Goal: Obtain resource: Obtain resource

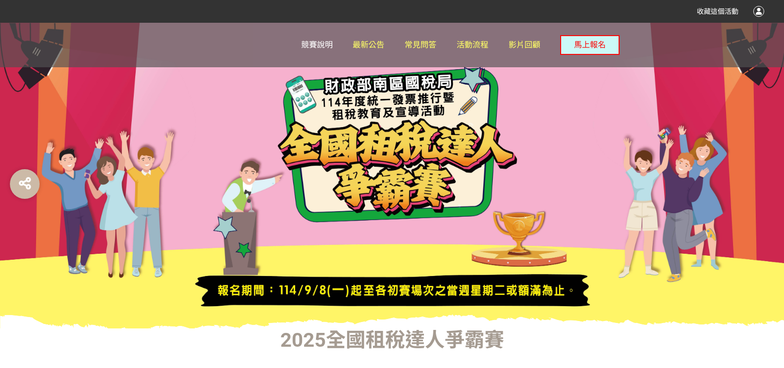
click at [316, 45] on span "競賽說明" at bounding box center [317, 44] width 32 height 9
click at [371, 44] on span "最新公告" at bounding box center [369, 44] width 32 height 9
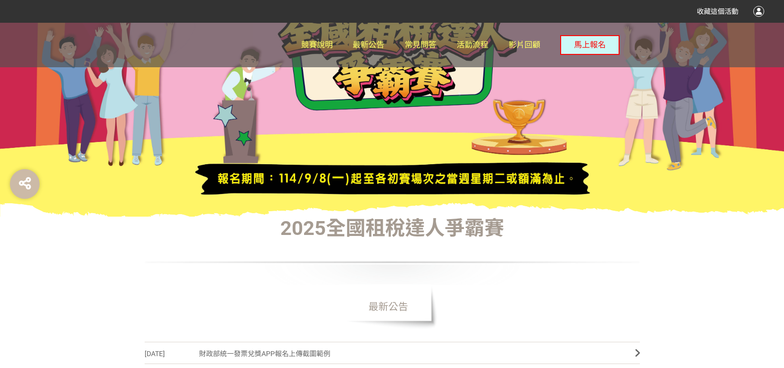
scroll to position [347, 0]
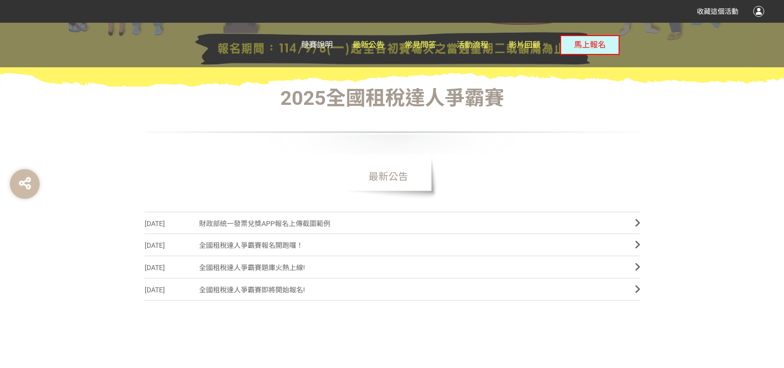
click at [321, 45] on span "競賽說明" at bounding box center [317, 44] width 32 height 9
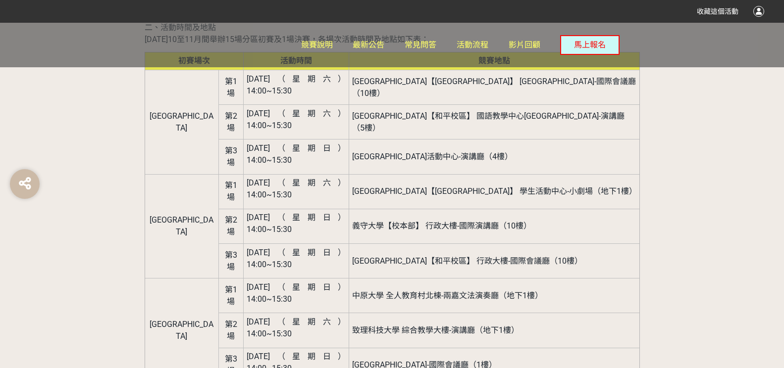
scroll to position [1585, 0]
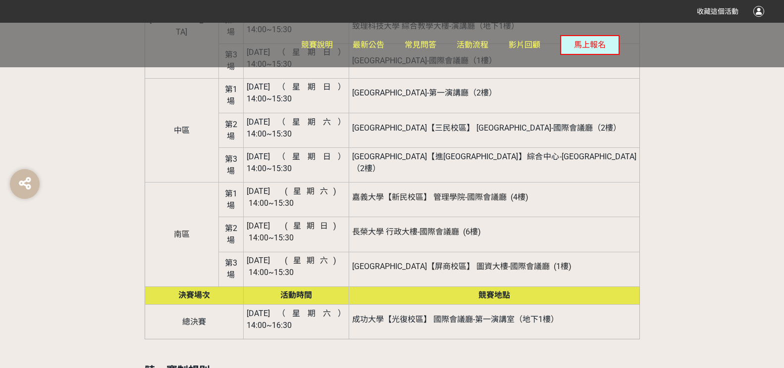
drag, startPoint x: 186, startPoint y: 182, endPoint x: 337, endPoint y: 182, distance: 150.5
drag, startPoint x: 161, startPoint y: 183, endPoint x: 191, endPoint y: 181, distance: 30.2
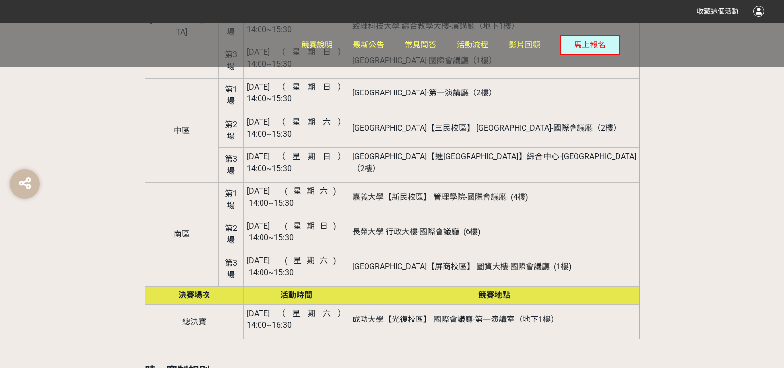
copy span "競賽題庫"
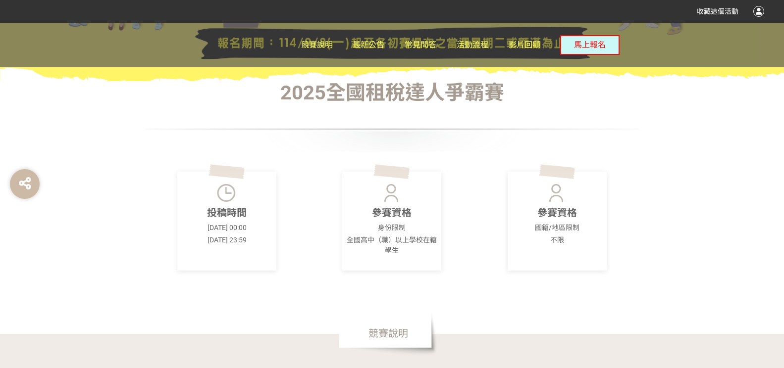
scroll to position [0, 0]
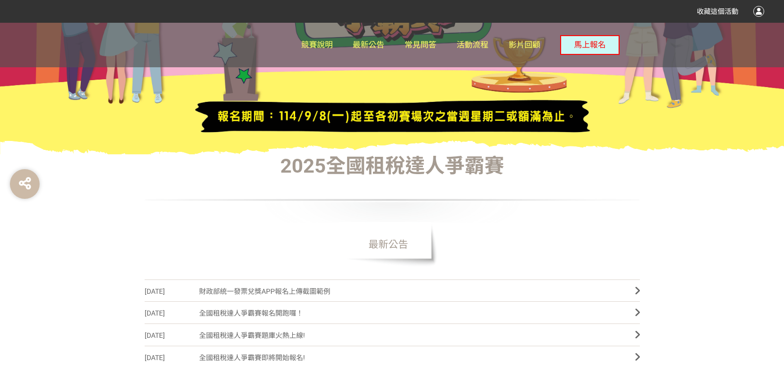
scroll to position [242, 0]
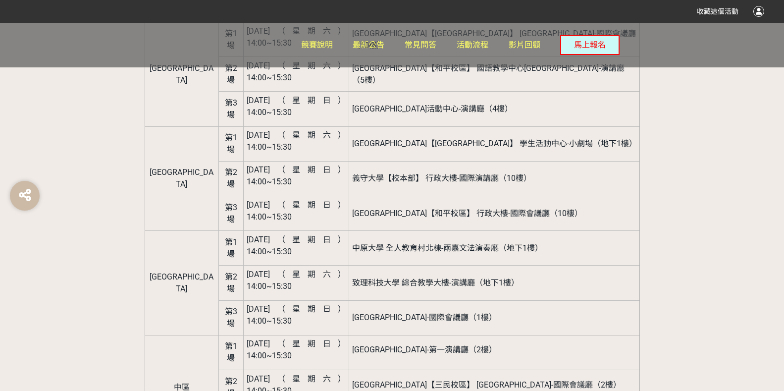
scroll to position [1387, 0]
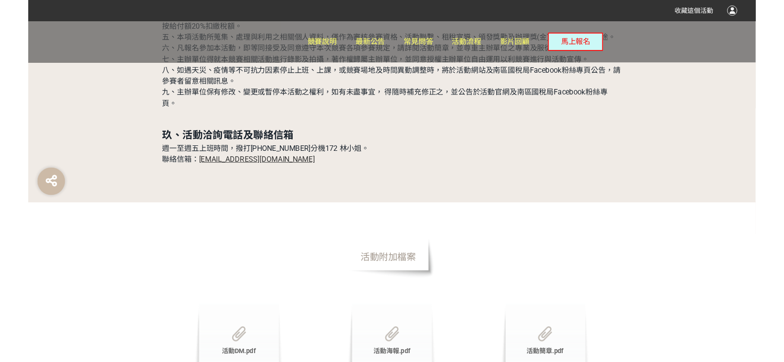
scroll to position [3120, 0]
